Goal: Information Seeking & Learning: Find specific fact

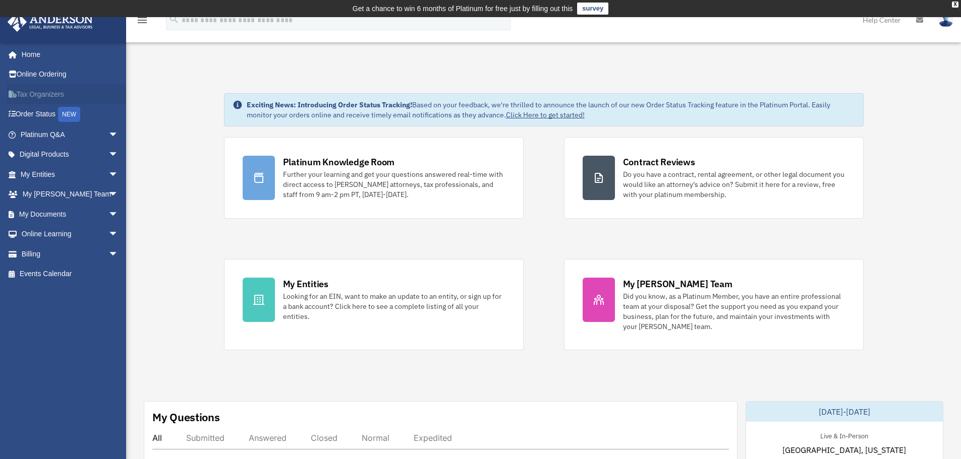
click at [42, 95] on link "Tax Organizers" at bounding box center [70, 94] width 127 height 20
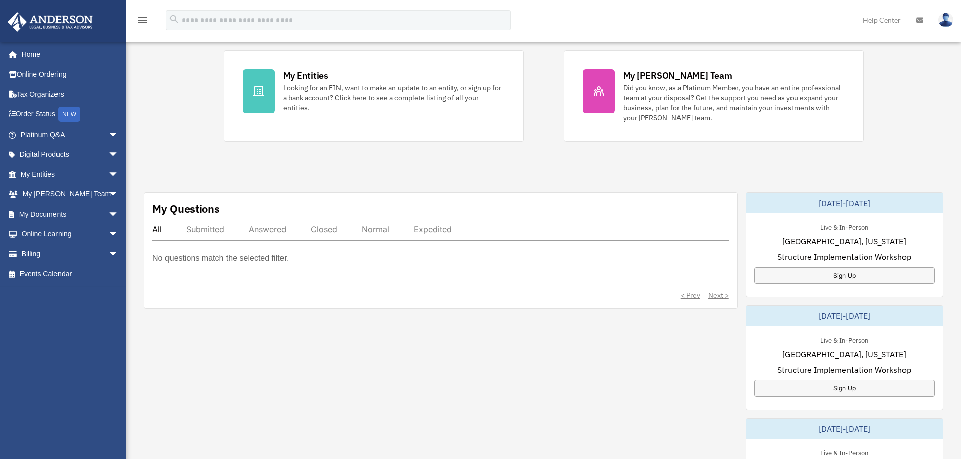
scroll to position [235, 0]
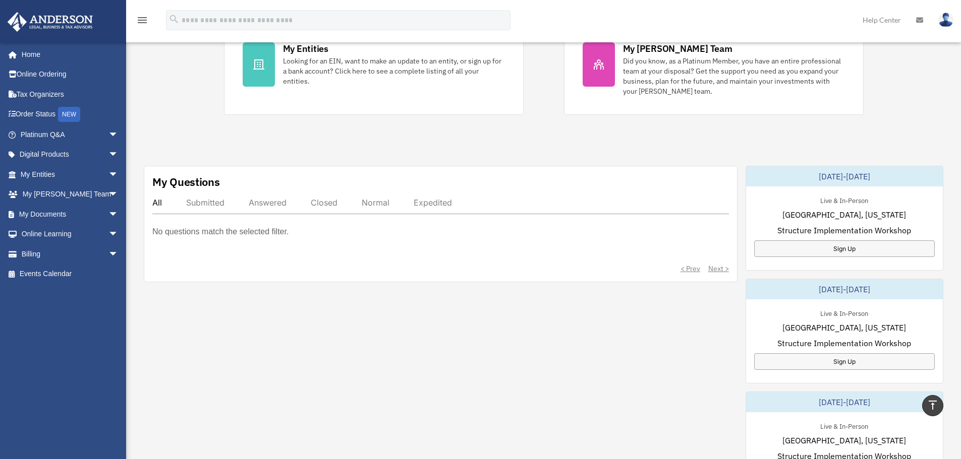
click at [245, 233] on p "No questions match the selected filter." at bounding box center [220, 232] width 136 height 14
click at [155, 200] on div "All" at bounding box center [157, 203] width 10 height 10
click at [283, 233] on p "No questions match the selected filter." at bounding box center [220, 232] width 136 height 14
click at [437, 202] on div "Expedited" at bounding box center [432, 203] width 38 height 10
click at [265, 231] on p "No questions match the selected filter." at bounding box center [220, 232] width 136 height 14
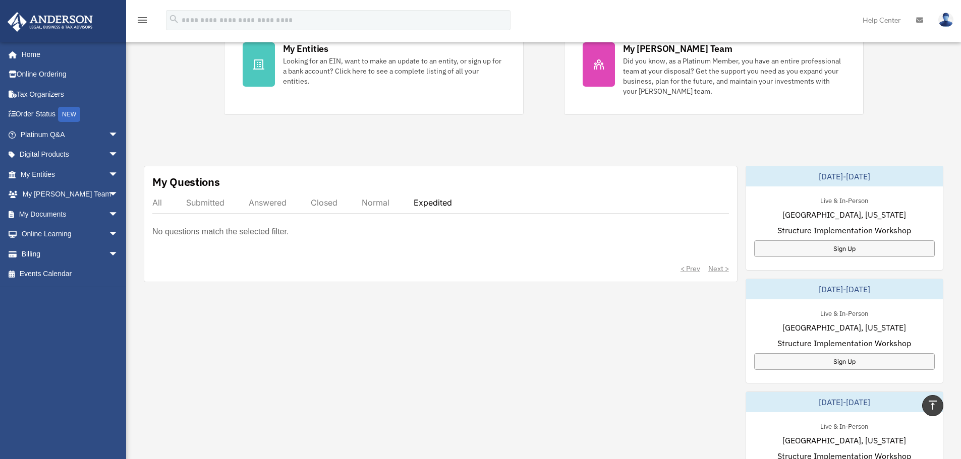
click at [713, 268] on div "< Prev Next >" at bounding box center [440, 269] width 576 height 10
click at [905, 92] on div "Exciting News: Introducing Order Status Tracking! Based on your feedback, we're…" at bounding box center [543, 291] width 850 height 916
click at [716, 266] on div "< Prev Next >" at bounding box center [440, 269] width 576 height 10
click at [333, 233] on div "No questions match the selected filter." at bounding box center [440, 239] width 576 height 28
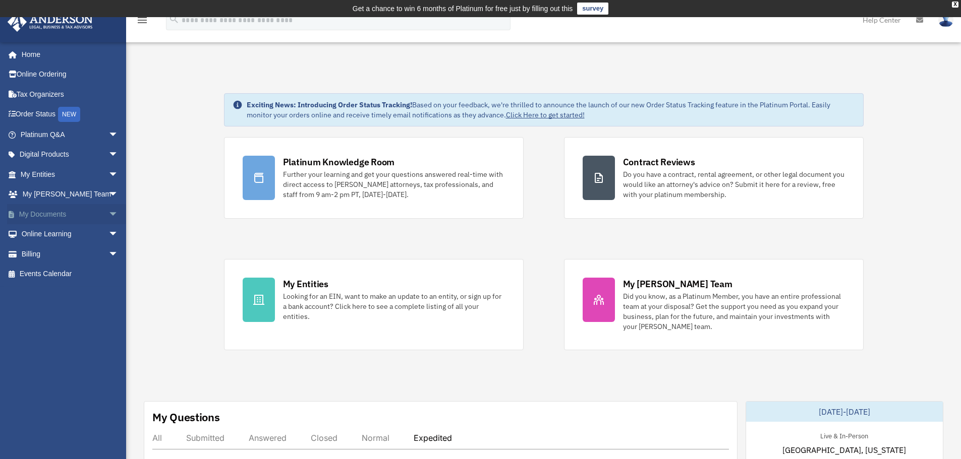
click at [48, 213] on link "My Documents arrow_drop_down" at bounding box center [70, 214] width 127 height 20
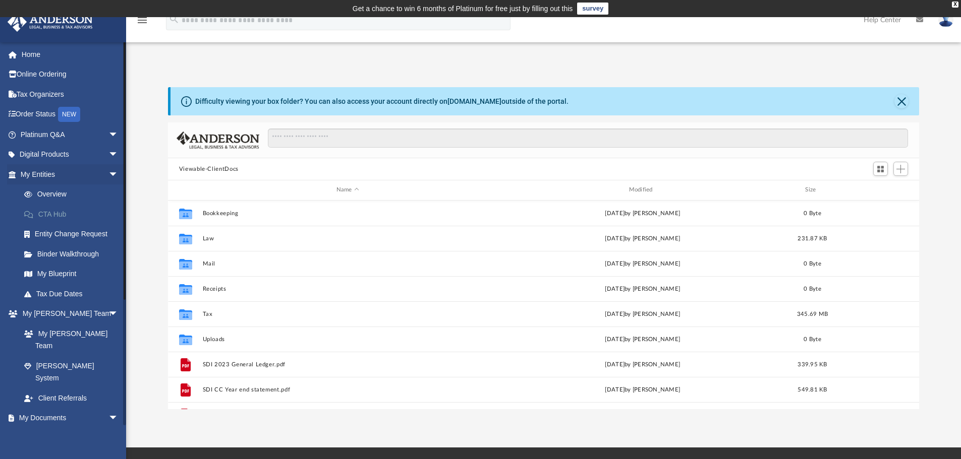
scroll to position [222, 743]
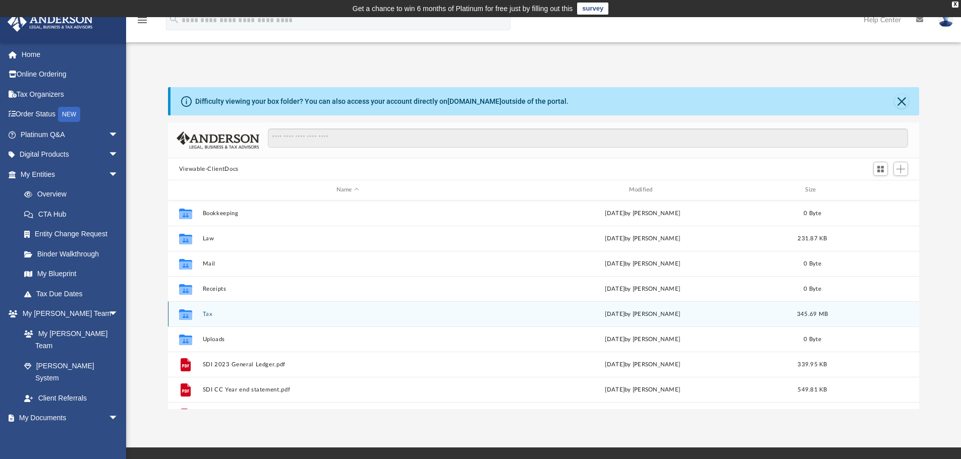
click at [219, 310] on div "Collaborated Folder Tax Mon Sep 22 2025 by Tinu Mathew 345.69 MB" at bounding box center [543, 314] width 751 height 25
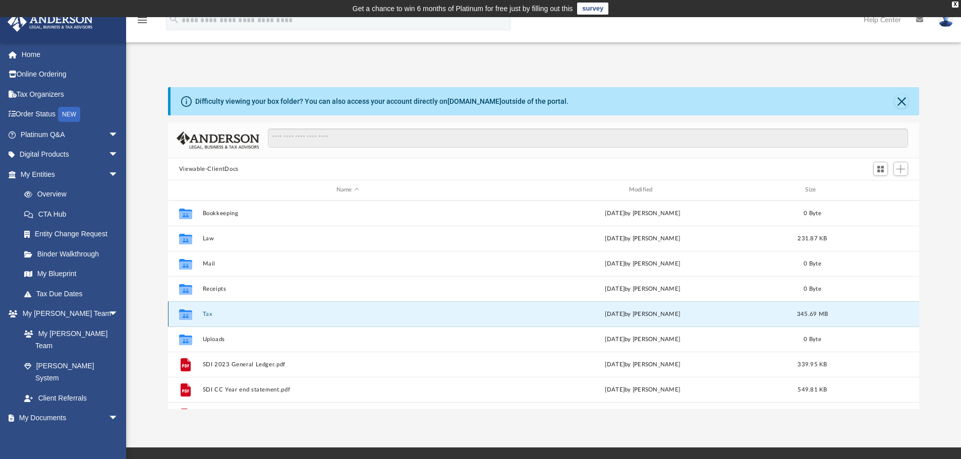
click at [219, 310] on div "Collaborated Folder Tax Mon Sep 22 2025 by Tinu Mathew 345.69 MB" at bounding box center [543, 314] width 751 height 25
click at [197, 313] on div "Collaborated Folder" at bounding box center [185, 314] width 25 height 16
click at [283, 308] on div "Collaborated Folder Tax Mon Sep 22 2025 by Tinu Mathew 345.69 MB" at bounding box center [543, 314] width 751 height 25
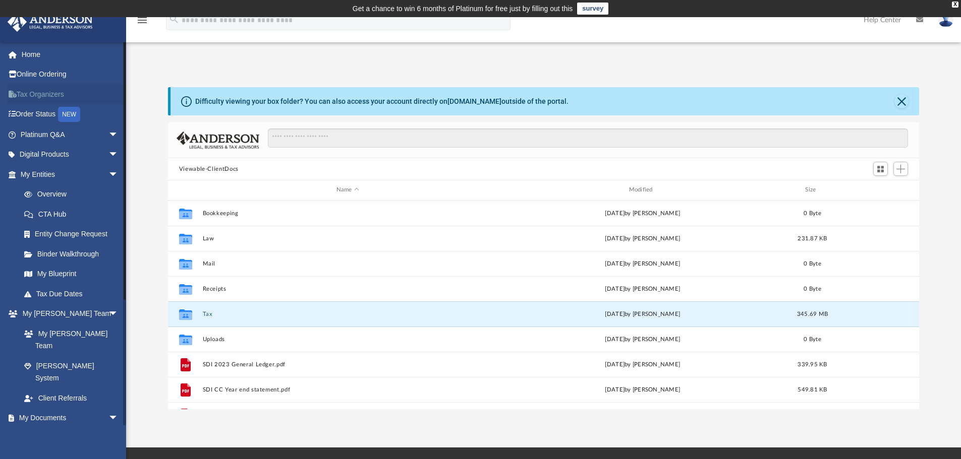
click at [38, 94] on link "Tax Organizers" at bounding box center [70, 94] width 127 height 20
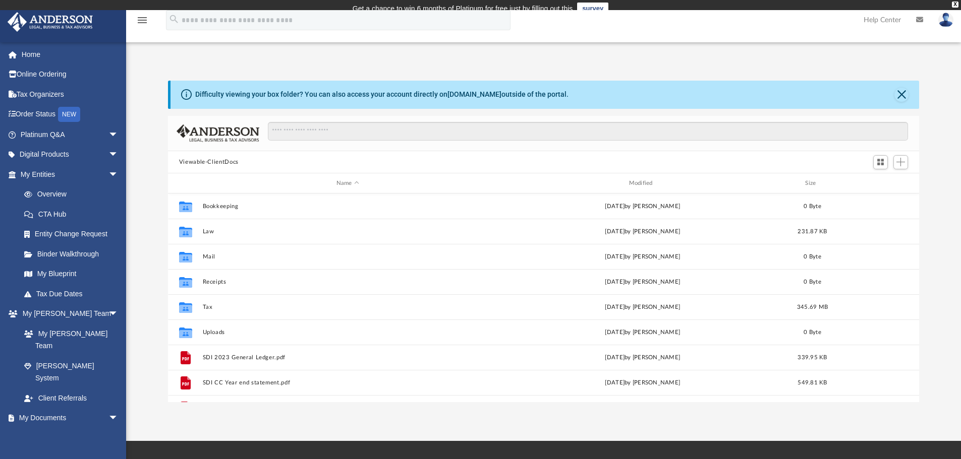
scroll to position [222, 743]
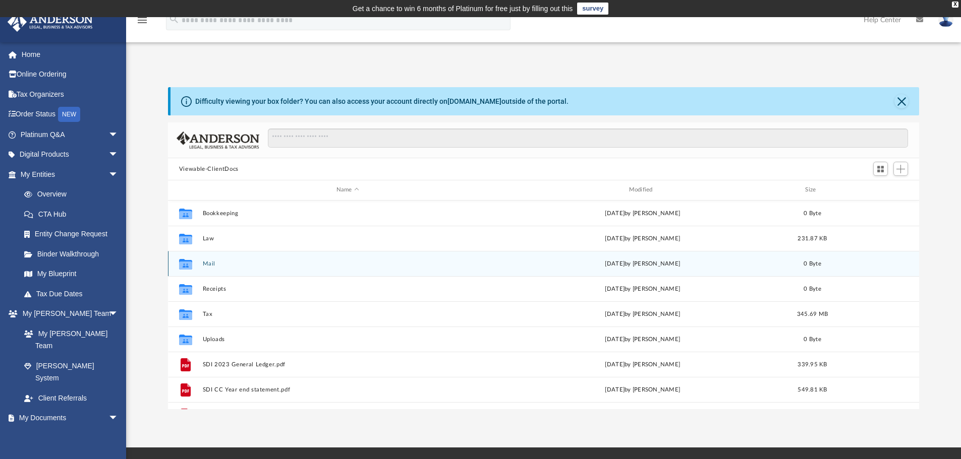
click at [184, 266] on icon "grid" at bounding box center [185, 264] width 13 height 11
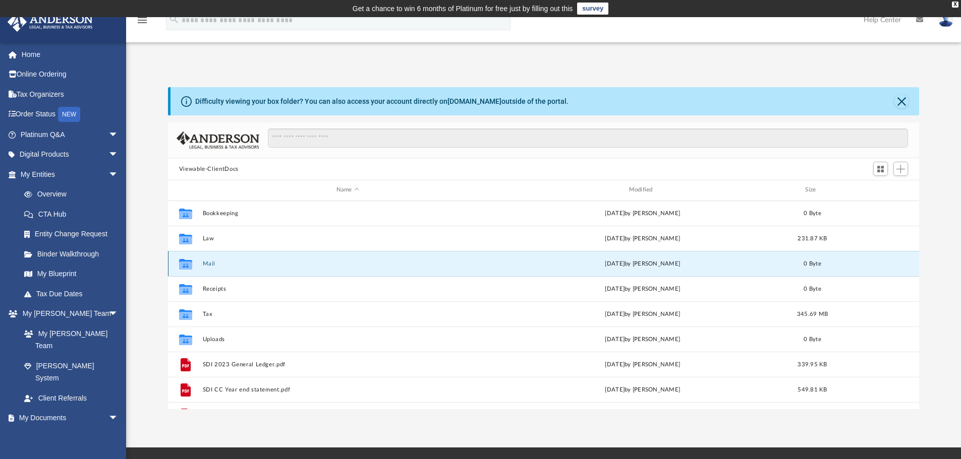
click at [184, 266] on icon "grid" at bounding box center [185, 264] width 13 height 11
click at [184, 267] on icon "grid" at bounding box center [185, 264] width 13 height 11
click at [184, 265] on icon "grid" at bounding box center [185, 265] width 13 height 8
click at [44, 428] on link "Box" at bounding box center [73, 438] width 119 height 20
click at [209, 265] on button "Mail" at bounding box center [347, 264] width 290 height 7
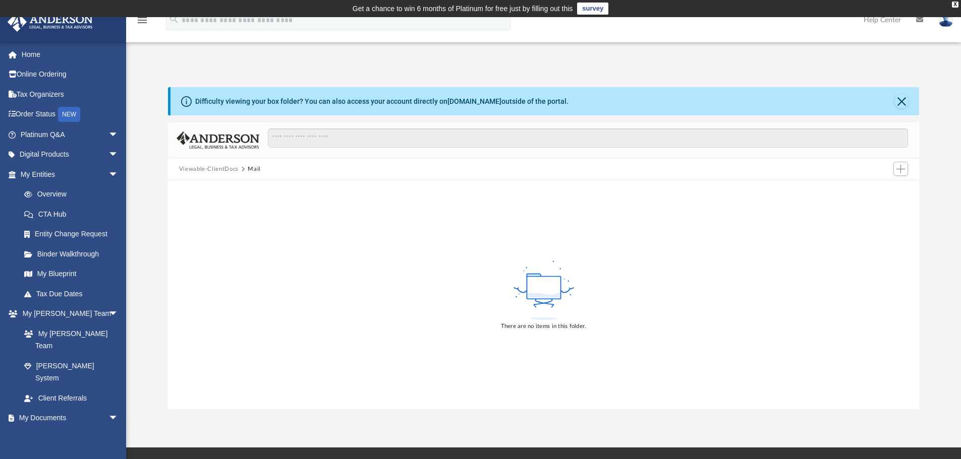
click at [265, 169] on div "Viewable-ClientDocs Mail" at bounding box center [224, 169] width 91 height 9
click at [233, 188] on div "There are no items in this folder." at bounding box center [543, 295] width 751 height 229
click at [41, 428] on link "Box" at bounding box center [73, 438] width 119 height 20
click at [108, 408] on span "arrow_drop_down" at bounding box center [118, 418] width 20 height 21
click at [108, 408] on span "arrow_drop_up" at bounding box center [118, 418] width 20 height 21
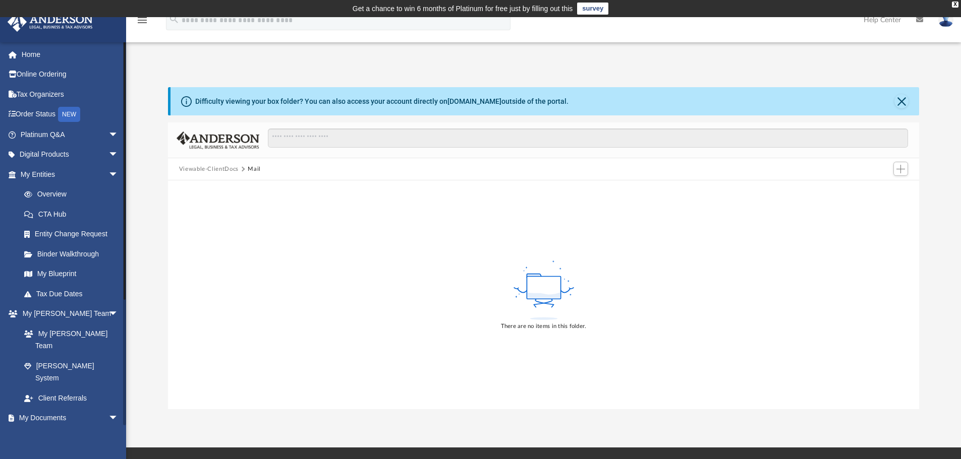
click at [44, 428] on link "Box" at bounding box center [73, 438] width 119 height 20
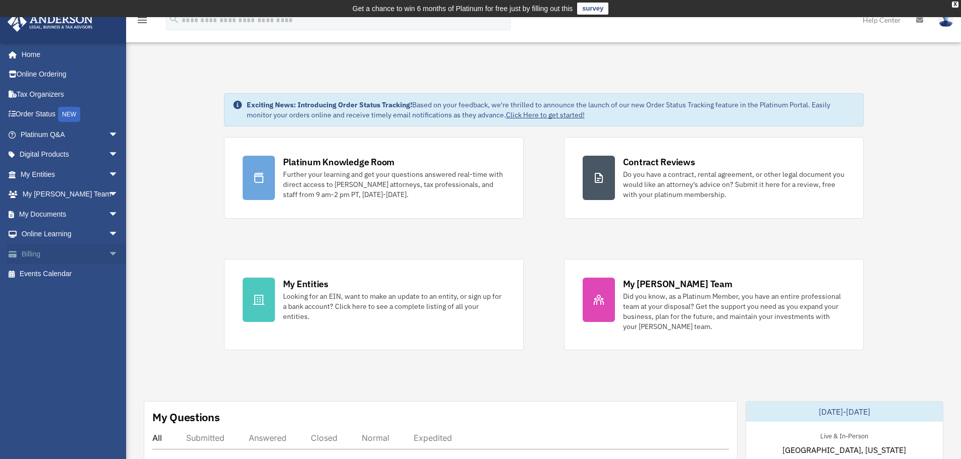
click at [37, 257] on link "Billing arrow_drop_down" at bounding box center [70, 254] width 127 height 20
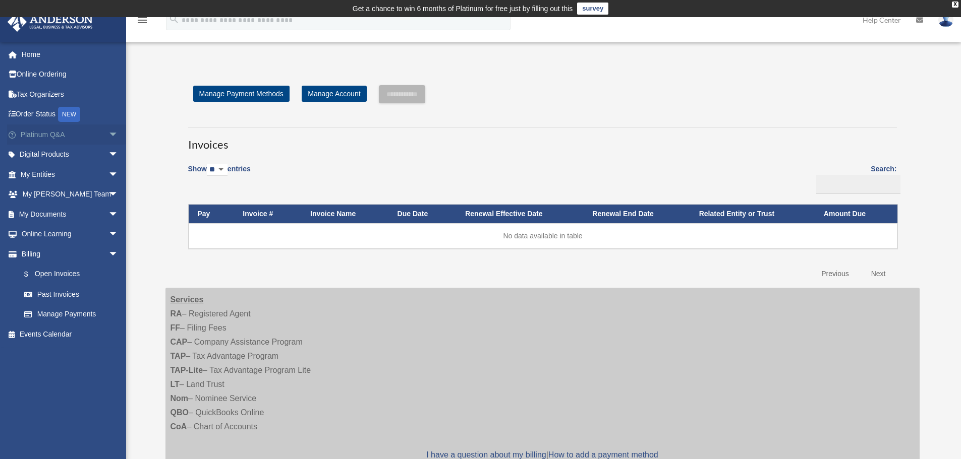
click at [40, 135] on link "Platinum Q&A arrow_drop_down" at bounding box center [70, 135] width 127 height 20
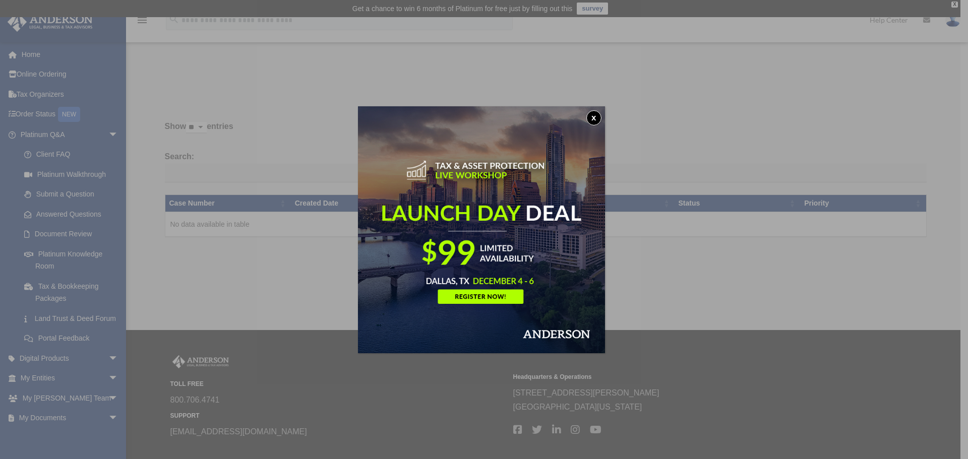
click at [595, 120] on button "x" at bounding box center [593, 117] width 15 height 15
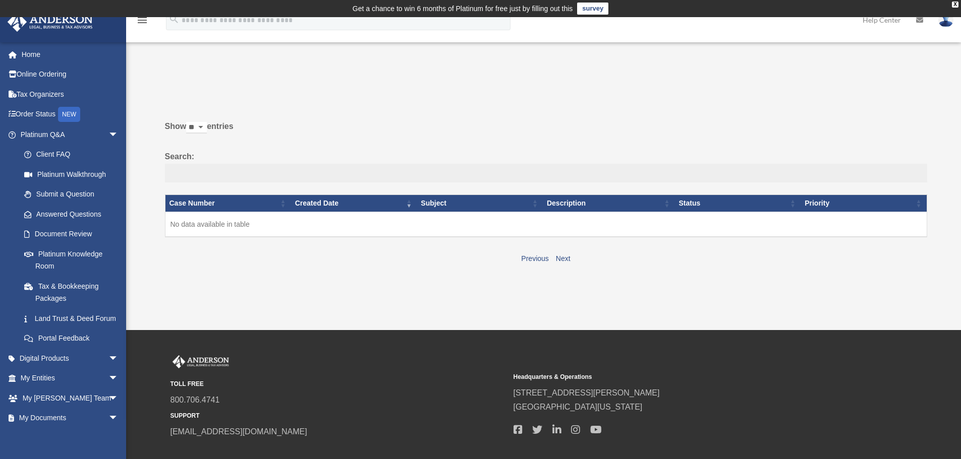
click at [179, 173] on input "Search:" at bounding box center [546, 173] width 762 height 19
click at [206, 126] on select "** ** ** ***" at bounding box center [196, 128] width 21 height 12
click at [188, 122] on select "** ** ** ***" at bounding box center [196, 128] width 21 height 12
click at [174, 172] on input "Search:" at bounding box center [546, 173] width 762 height 19
type input "*"
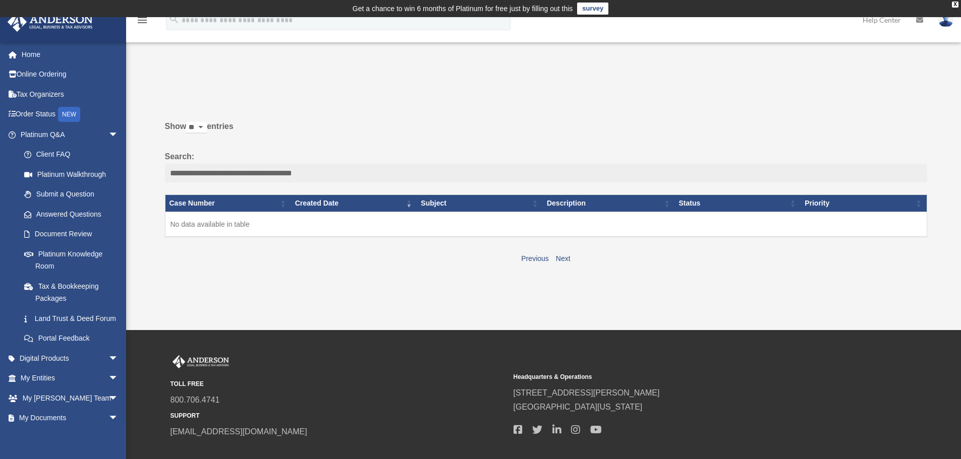
click at [209, 171] on input "**********" at bounding box center [546, 173] width 762 height 19
click at [317, 172] on input "**********" at bounding box center [546, 173] width 762 height 19
click at [418, 171] on input "**********" at bounding box center [546, 173] width 762 height 19
type input "**********"
click at [562, 257] on link "Next" at bounding box center [563, 259] width 15 height 8
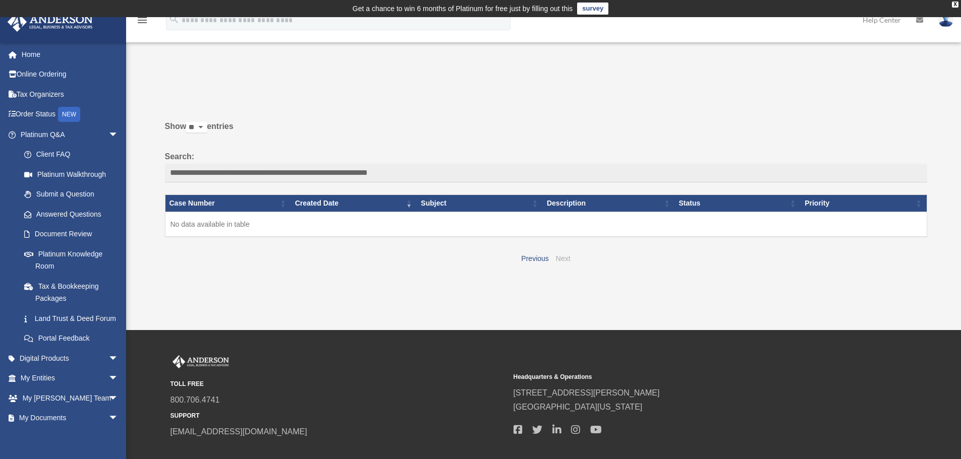
click at [564, 258] on link "Next" at bounding box center [563, 259] width 15 height 8
click at [439, 169] on input "**********" at bounding box center [546, 173] width 762 height 19
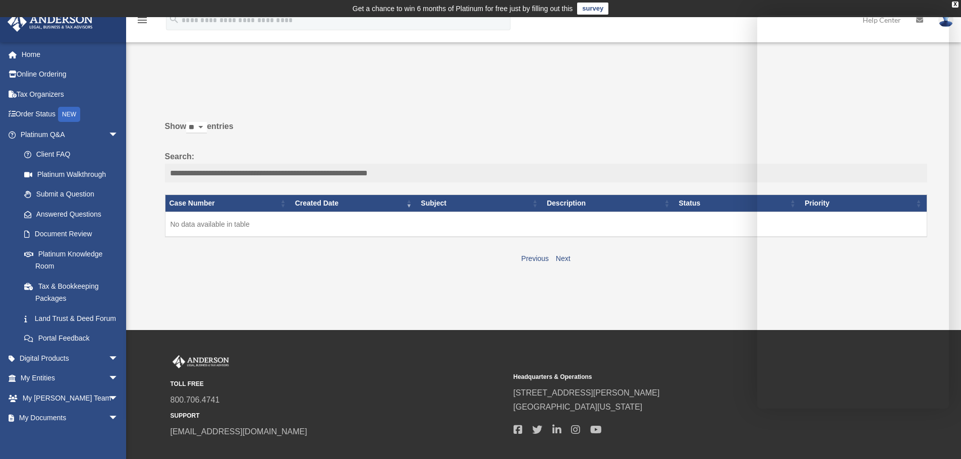
drag, startPoint x: 168, startPoint y: 172, endPoint x: 414, endPoint y: 172, distance: 245.5
click at [414, 172] on input "**********" at bounding box center [546, 173] width 762 height 19
